Goal: Task Accomplishment & Management: Complete application form

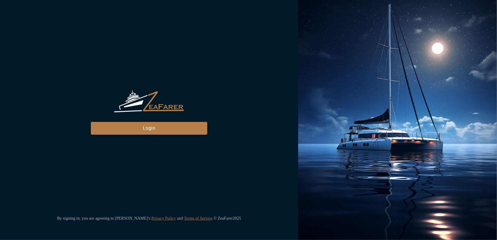
click at [102, 125] on button "Login" at bounding box center [149, 128] width 116 height 13
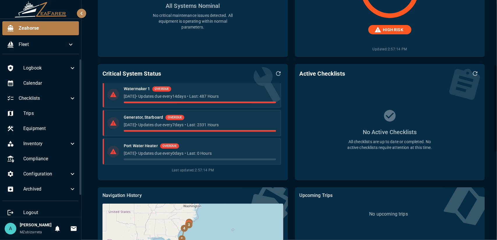
scroll to position [175, 0]
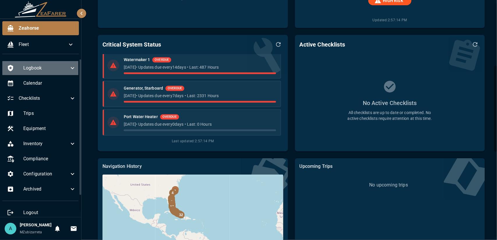
click at [54, 68] on span "Logbook" at bounding box center [46, 68] width 46 height 7
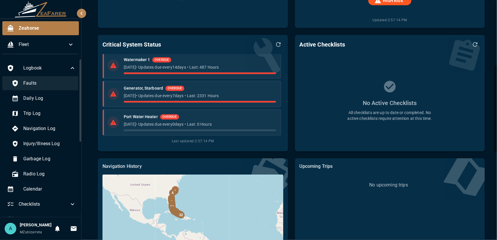
click at [44, 89] on div "Faults" at bounding box center [44, 83] width 74 height 14
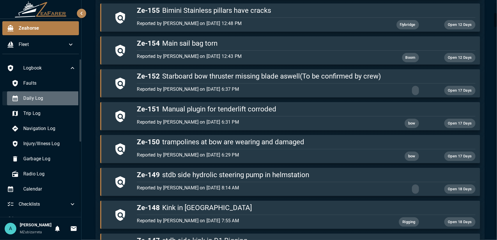
click at [44, 98] on span "Daily Log" at bounding box center [49, 98] width 53 height 7
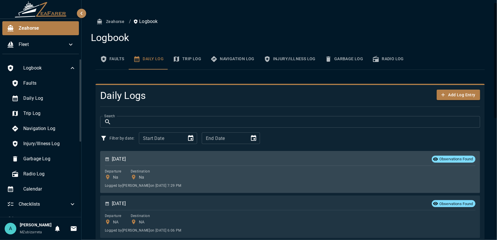
click at [347, 184] on div "Logged by Anrich Nothnagel on 9/17/2025, 7:29 PM" at bounding box center [290, 186] width 371 height 6
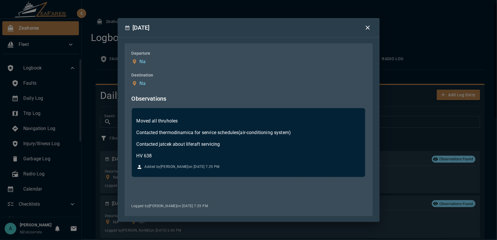
click at [402, 131] on div "September 17, 2025 Departure Na Destination Na Observations Moved all thruholes…" at bounding box center [248, 120] width 497 height 240
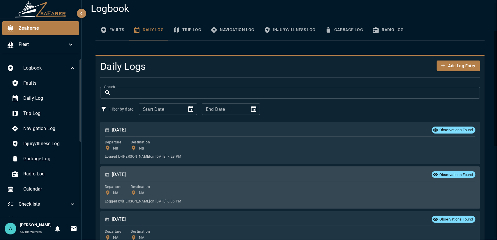
scroll to position [58, 0]
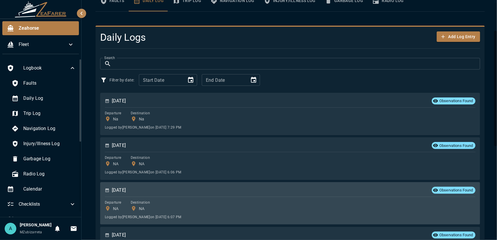
click at [337, 210] on div "Departure NA Destination NA Logged by Anrich Nothnagel on 9/16/2025, 6:07 PM" at bounding box center [290, 209] width 371 height 21
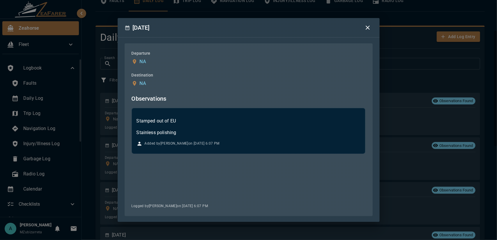
click at [396, 183] on div "September 15, 2025 Departure NA Destination NA Observations Stamped out of EU S…" at bounding box center [248, 120] width 497 height 240
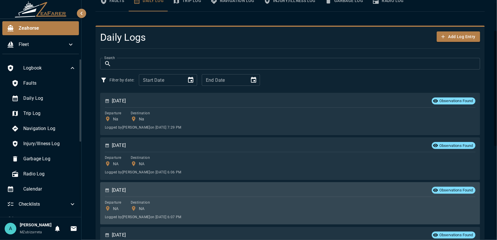
scroll to position [87, 0]
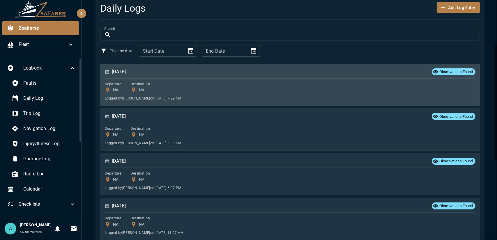
click at [218, 100] on div "Logged by Anrich Nothnagel on 9/17/2025, 7:29 PM" at bounding box center [290, 98] width 371 height 6
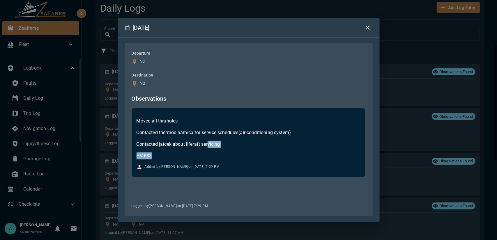
drag, startPoint x: 209, startPoint y: 145, endPoint x: 227, endPoint y: 151, distance: 18.5
click at [227, 151] on div "Moved all thruholes Contacted thermodinamica for service schedules(air-conditio…" at bounding box center [249, 139] width 224 height 42
click at [398, 156] on div "September 17, 2025 Departure Na Destination Na Observations Moved all thruholes…" at bounding box center [248, 120] width 497 height 240
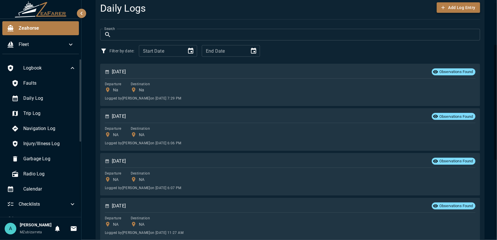
click at [470, 8] on button "Add Log Entry" at bounding box center [458, 7] width 43 height 11
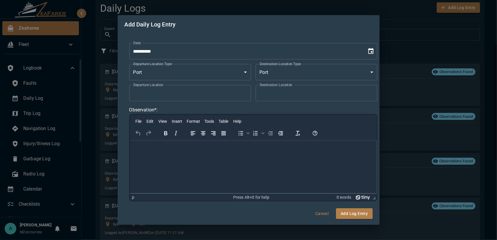
scroll to position [0, 0]
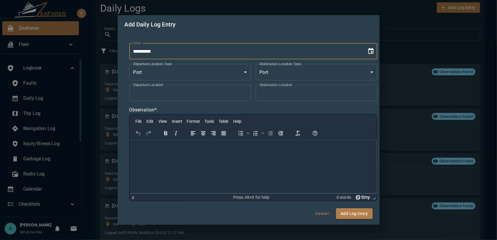
click at [214, 56] on input "**********" at bounding box center [246, 51] width 234 height 16
click at [375, 52] on button "Choose date, selected date is Sep 19, 2025" at bounding box center [371, 51] width 12 height 12
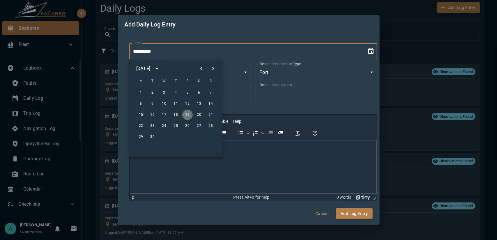
click at [188, 114] on button "19" at bounding box center [187, 115] width 10 height 10
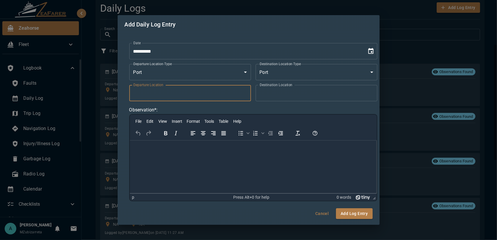
click at [227, 98] on input "Departure Location" at bounding box center [190, 93] width 122 height 16
drag, startPoint x: 282, startPoint y: 95, endPoint x: 274, endPoint y: 103, distance: 11.5
click at [282, 95] on input "Destination Location" at bounding box center [317, 93] width 122 height 16
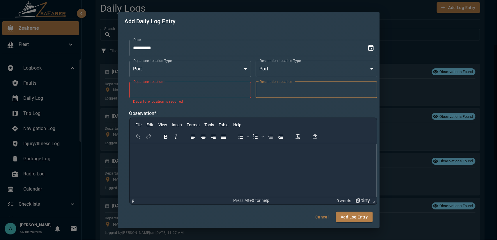
type input "**"
drag, startPoint x: 190, startPoint y: 86, endPoint x: 195, endPoint y: 94, distance: 9.1
click at [190, 86] on input "Departure Location" at bounding box center [190, 90] width 122 height 16
type input "**"
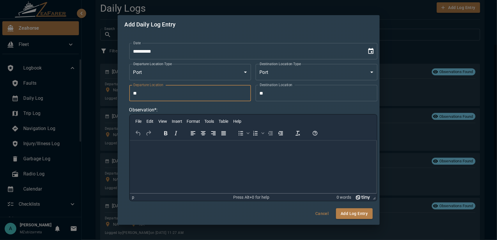
click at [188, 156] on html at bounding box center [253, 149] width 247 height 16
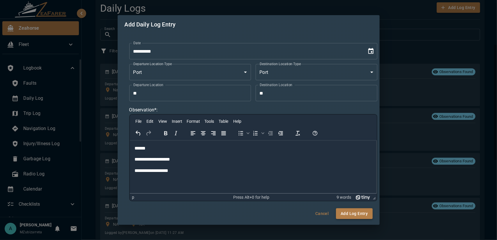
click at [366, 215] on button "Add Log Entry" at bounding box center [354, 214] width 36 height 11
